Goal: Information Seeking & Learning: Learn about a topic

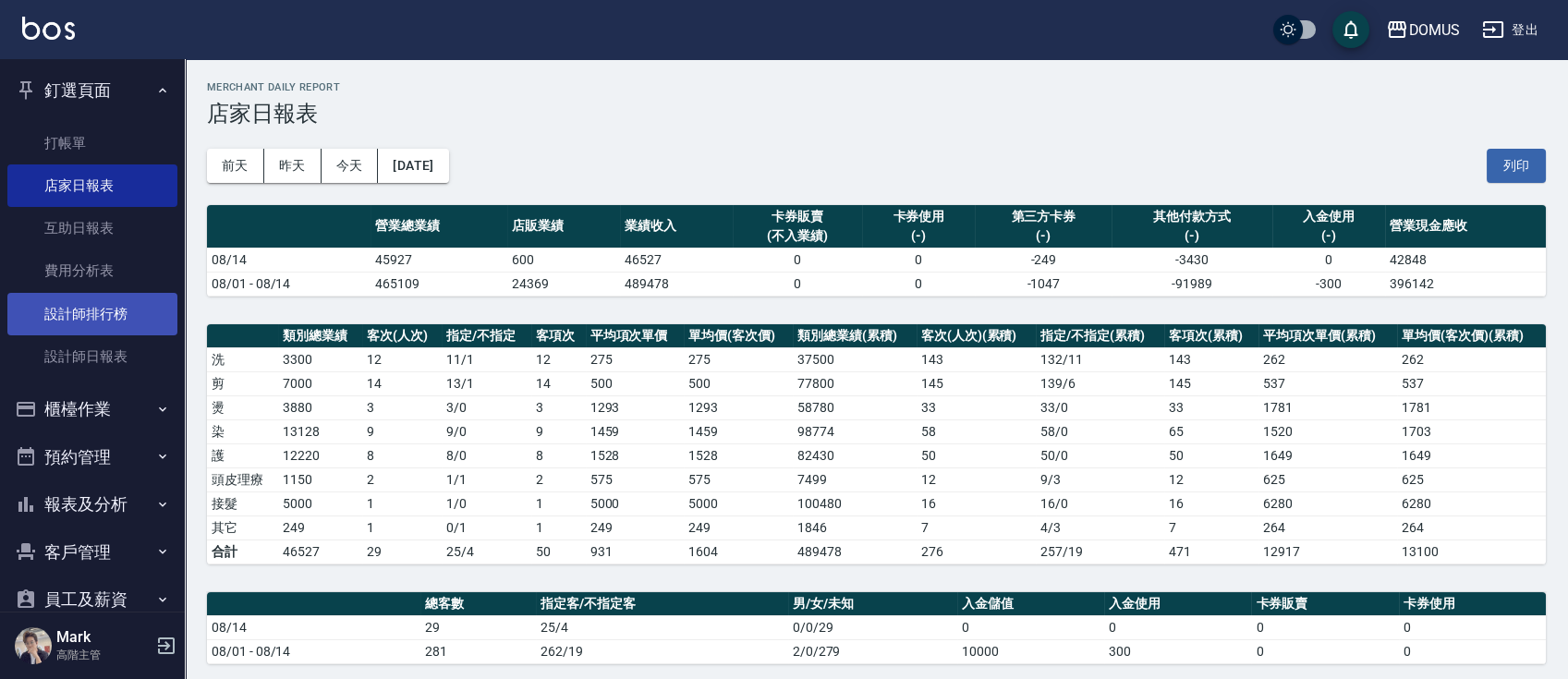
click at [111, 320] on link "設計師排行榜" at bounding box center [92, 314] width 170 height 43
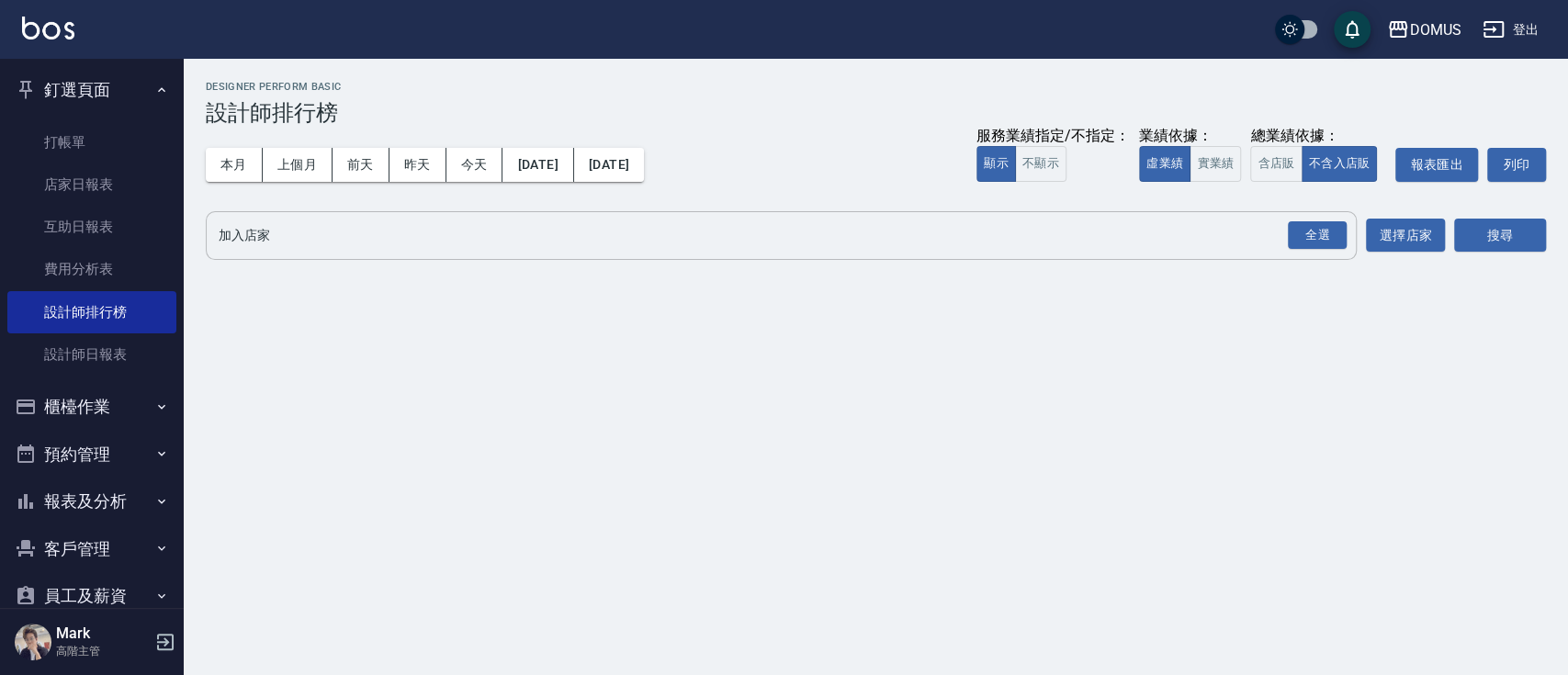
click at [750, 247] on input "加入店家" at bounding box center [768, 235] width 1107 height 32
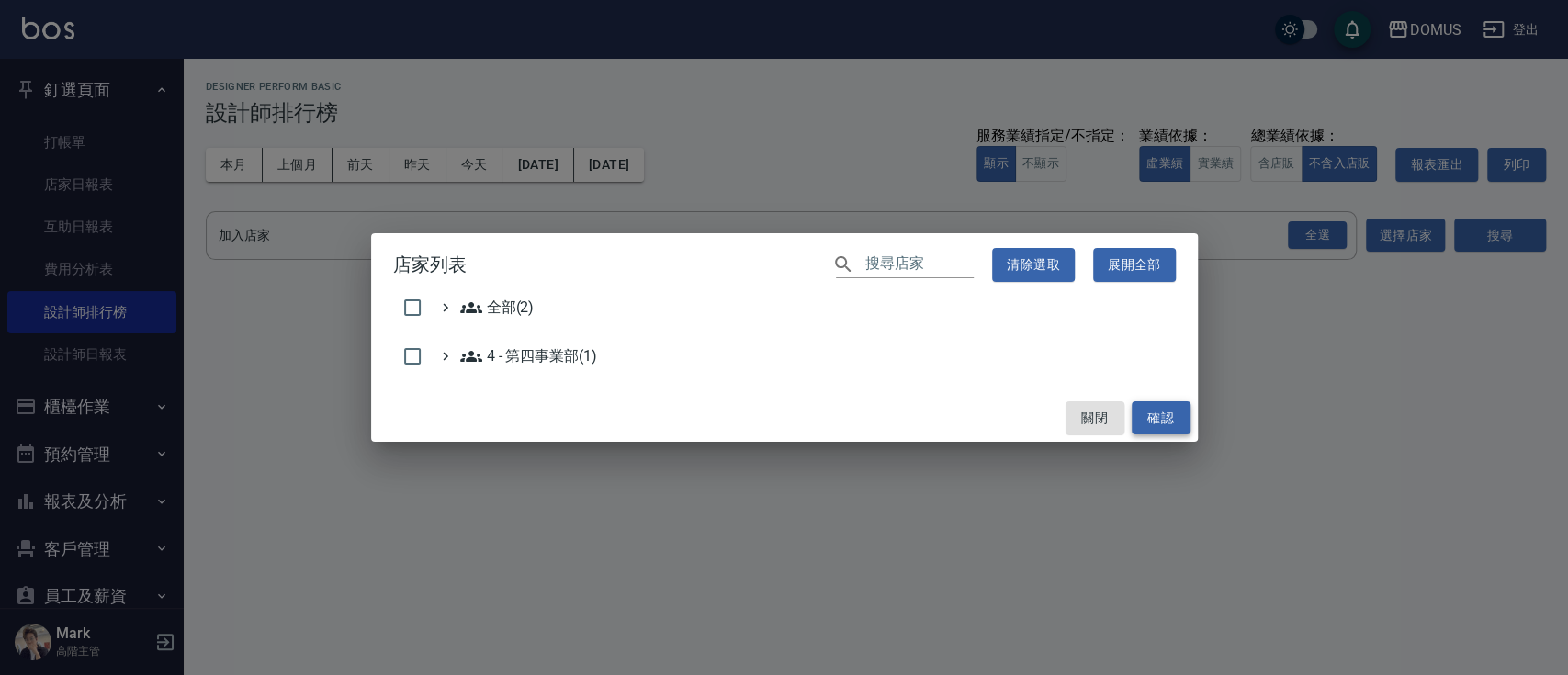
click at [1176, 430] on button "確認" at bounding box center [1160, 418] width 59 height 34
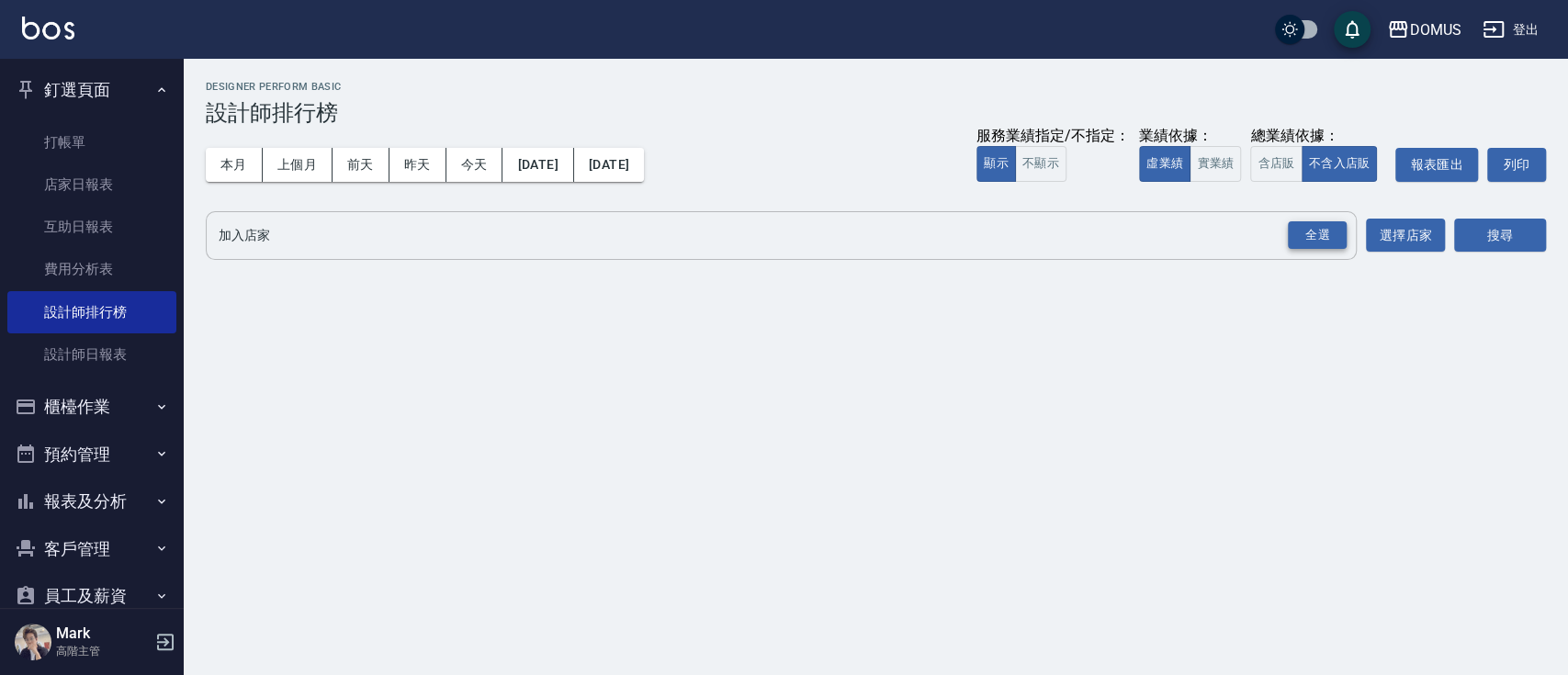
click at [1307, 231] on div "全選" at bounding box center [1317, 235] width 59 height 29
click at [1475, 234] on button "搜尋" at bounding box center [1500, 236] width 92 height 34
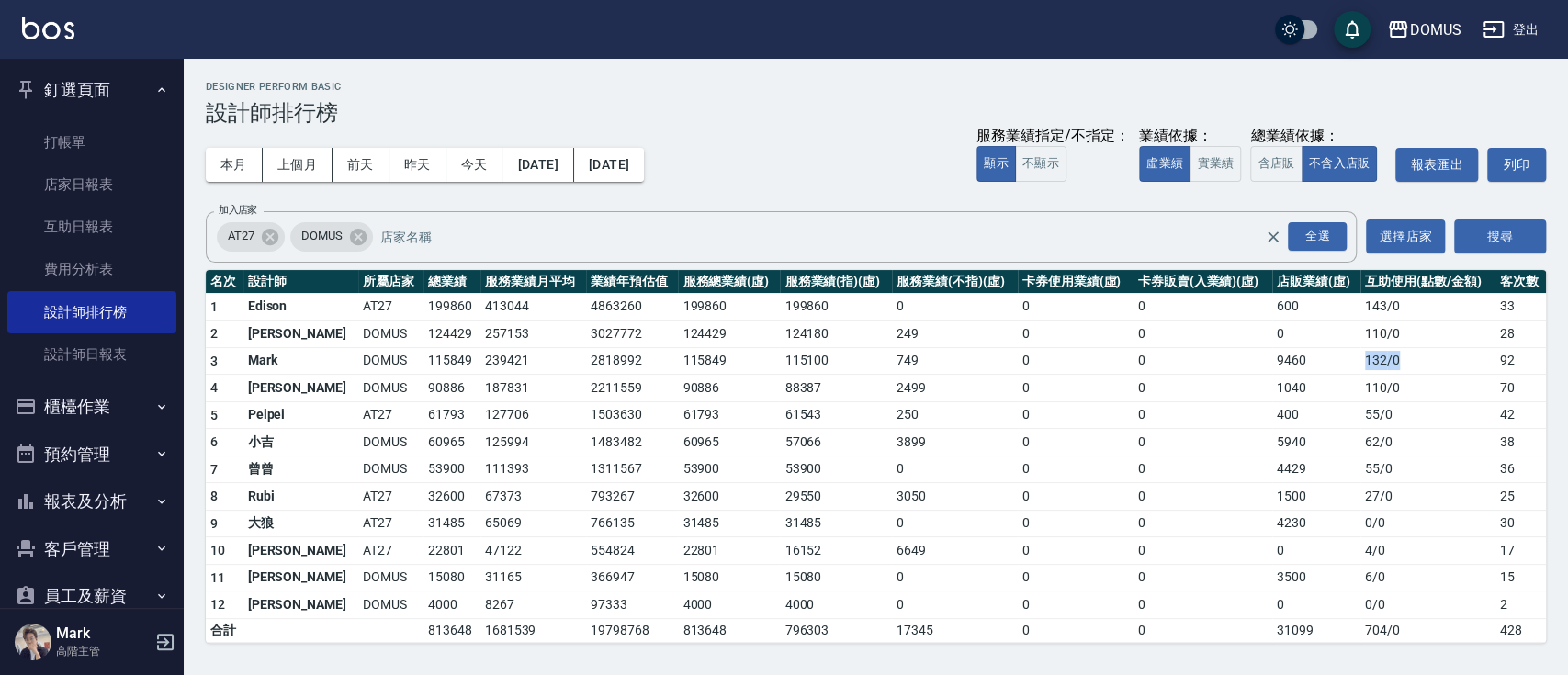
drag, startPoint x: 1351, startPoint y: 363, endPoint x: 1396, endPoint y: 362, distance: 45.0
click at [1396, 362] on td "132 / 0" at bounding box center [1427, 361] width 134 height 28
drag, startPoint x: 1375, startPoint y: 437, endPoint x: 1370, endPoint y: 454, distance: 17.7
click at [1376, 442] on td "62 / 0" at bounding box center [1427, 443] width 134 height 28
